Goal: Find specific page/section: Find specific page/section

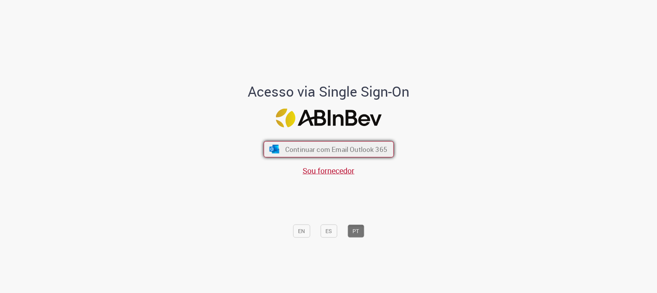
click at [353, 149] on span "Continuar com Email Outlook 365" at bounding box center [336, 149] width 102 height 9
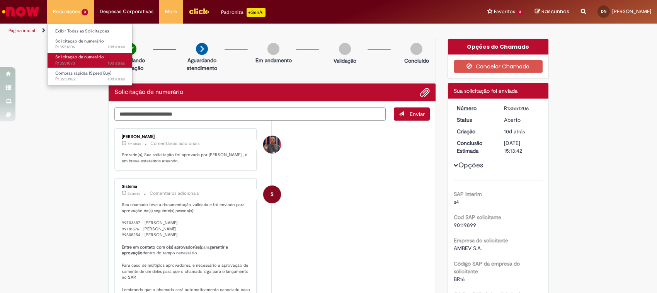
click at [76, 55] on span "Solicitação de numerário" at bounding box center [79, 57] width 49 height 6
click at [66, 11] on li "Requisições 3 Exibir Todas as Solicitações Solicitação de numerário 10d atrás 1…" at bounding box center [70, 11] width 47 height 23
